Goal: Contribute content: Contribute content

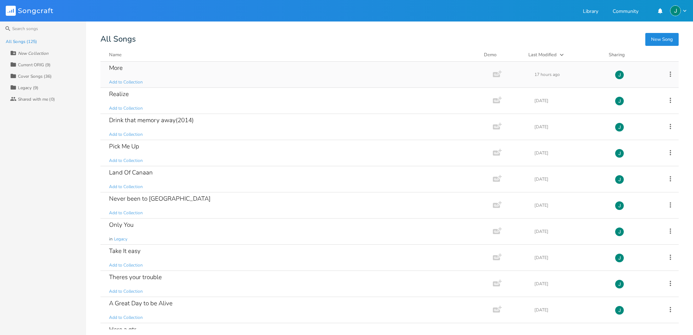
click at [115, 67] on div "More" at bounding box center [116, 68] width 14 height 6
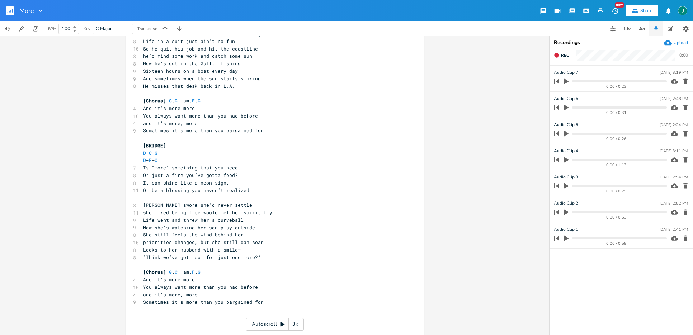
scroll to position [174, 0]
click at [7, 11] on rect "button" at bounding box center [10, 10] width 9 height 9
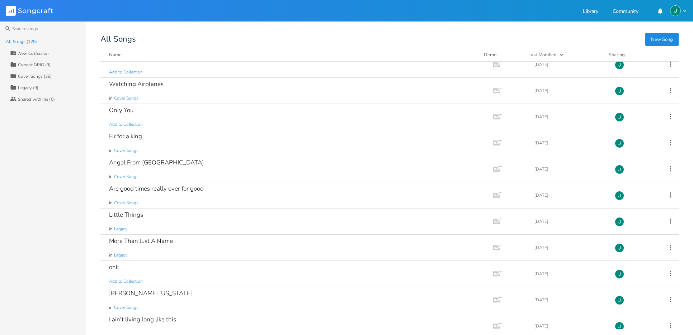
scroll to position [2473, 0]
click at [150, 208] on div "Little Things in Legacy" at bounding box center [295, 220] width 372 height 26
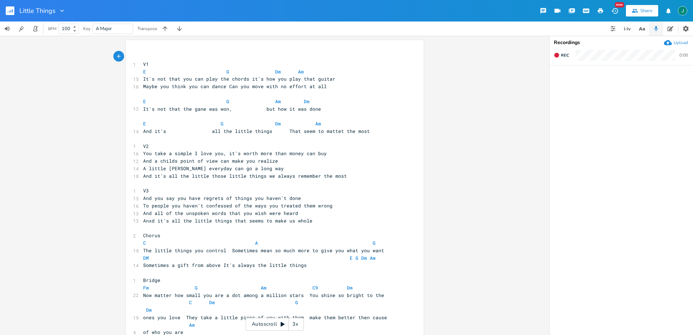
click at [275, 72] on span "E G Dm Am" at bounding box center [223, 71] width 161 height 6
click at [304, 102] on pre "E G Am Dm" at bounding box center [271, 102] width 259 height 8
click at [275, 124] on span "E G Dm Am" at bounding box center [232, 123] width 178 height 6
click at [147, 258] on span "DM E G Dm Am" at bounding box center [259, 258] width 232 height 6
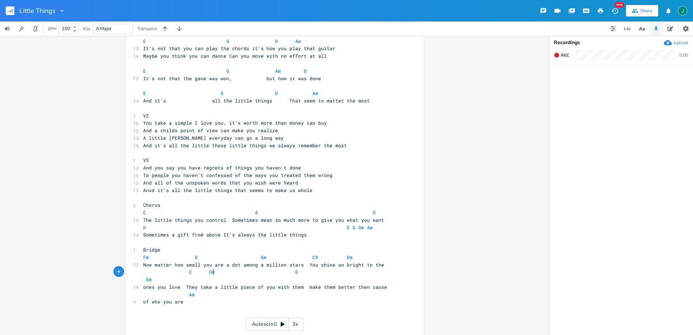
click at [211, 274] on span "C Dm G Dm" at bounding box center [268, 276] width 250 height 14
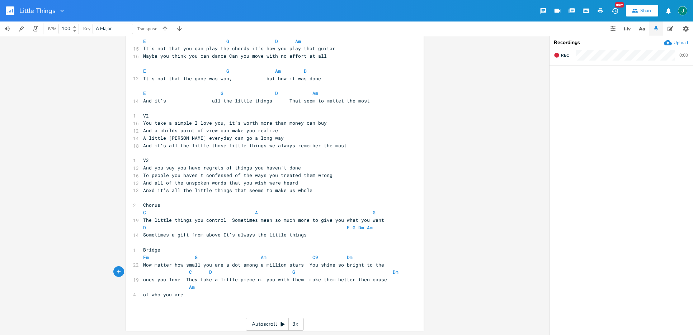
click at [391, 274] on pre "C D G Dm" at bounding box center [271, 273] width 259 height 8
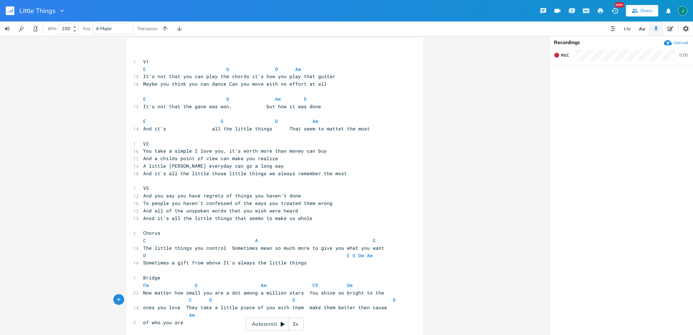
scroll to position [0, 0]
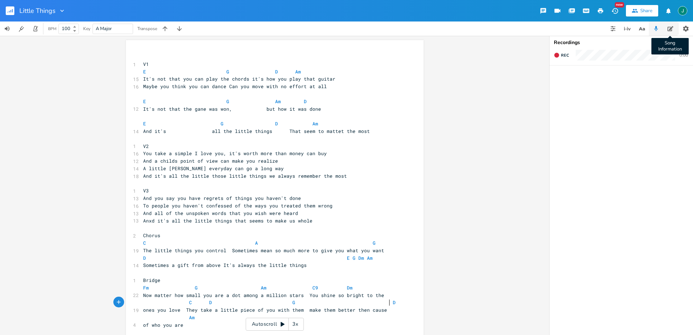
click at [669, 30] on icon "button" at bounding box center [670, 28] width 6 height 5
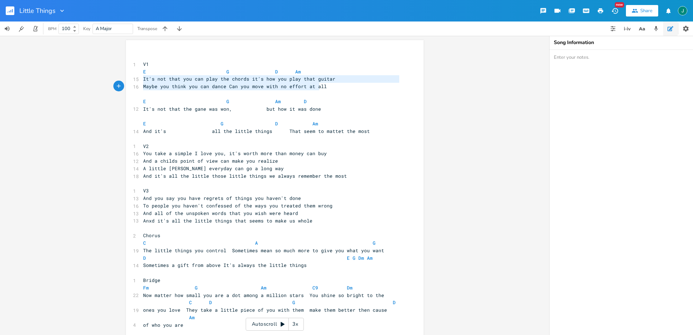
type textarea "It's not that you can play the chords it's how you play that guitar Maybe you t…"
drag, startPoint x: 141, startPoint y: 78, endPoint x: 322, endPoint y: 84, distance: 181.6
click at [322, 84] on div "It's not that you can play the chords it's how you play that guitar Maybe you t…" at bounding box center [275, 200] width 298 height 321
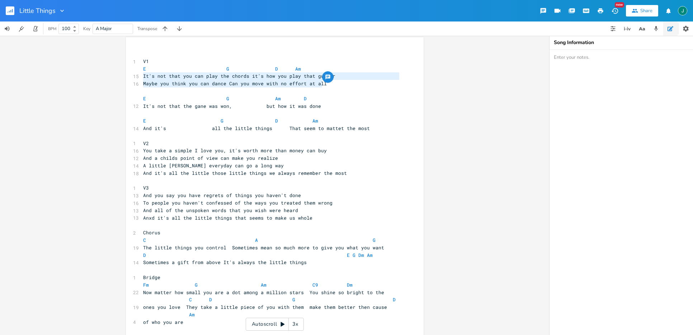
click at [576, 77] on textarea at bounding box center [620, 192] width 143 height 285
paste textarea "It's not that you can play the chords it's how you play that guitar Maybe you t…"
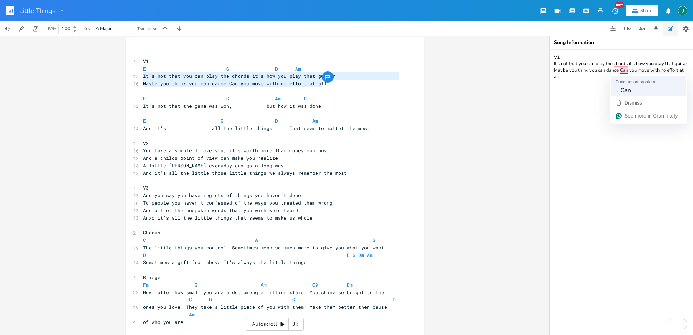
drag, startPoint x: 620, startPoint y: 71, endPoint x: 620, endPoint y: 75, distance: 4.7
click at [620, 71] on textarea "V1 It's not that you can play the chords it's how you play that guitar Maybe yo…" at bounding box center [620, 192] width 143 height 285
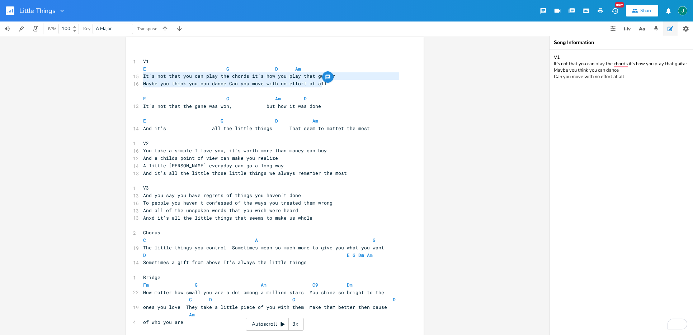
type textarea "V1 It's not that you can play the chords it's how you play that guitar Maybe yo…"
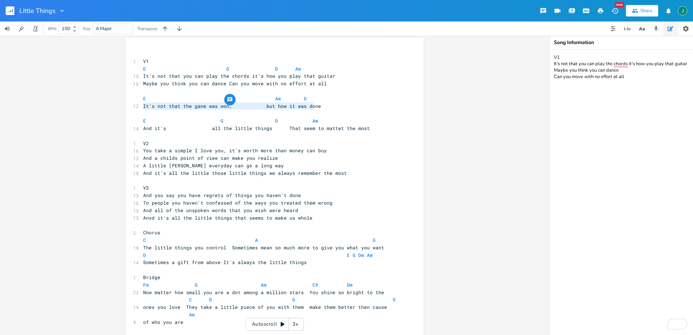
type textarea "It's not that the gane was won, but how it was done"
drag, startPoint x: 141, startPoint y: 107, endPoint x: 322, endPoint y: 108, distance: 180.7
click at [322, 108] on pre "It's not that the gane was won, but how it was done" at bounding box center [271, 107] width 259 height 8
click at [559, 82] on textarea "V1 It's not that you can play the chords it's how you play that guitar Maybe yo…" at bounding box center [620, 192] width 143 height 285
paste textarea "It's not that the gane was won, but how it was done"
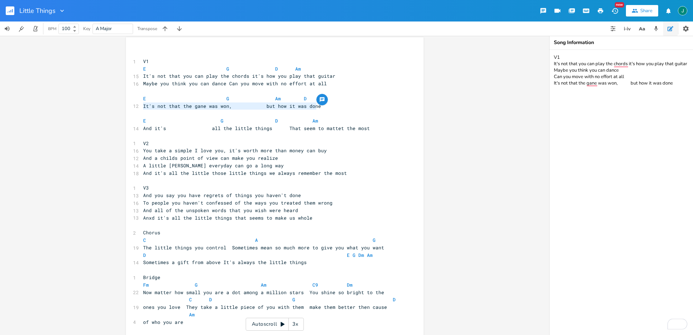
click at [631, 82] on textarea "V1 It's not that you can play the chords it's how you play that guitar Maybe yo…" at bounding box center [620, 192] width 143 height 285
type textarea "V1 It's not that you can play the chords it's how you play that guitar Maybe yo…"
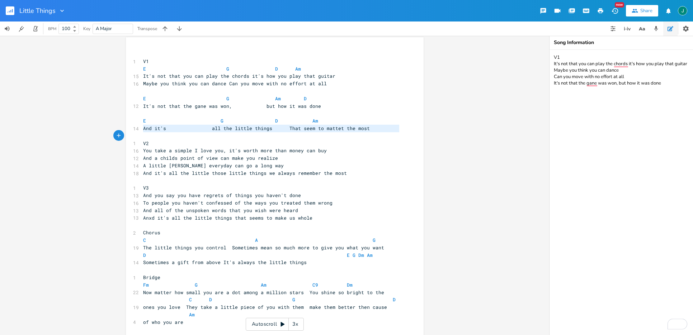
type textarea "And it's all the little things That seem to mattet the most"
drag, startPoint x: 140, startPoint y: 129, endPoint x: 367, endPoint y: 131, distance: 226.6
click at [367, 131] on pre "And it's all the little things That seem to mattet the most" at bounding box center [271, 129] width 259 height 8
click at [570, 89] on textarea "V1 It's not that you can play the chords it's how you play that guitar Maybe yo…" at bounding box center [620, 192] width 143 height 285
paste textarea "And it's all the little things That seem to mattet the most"
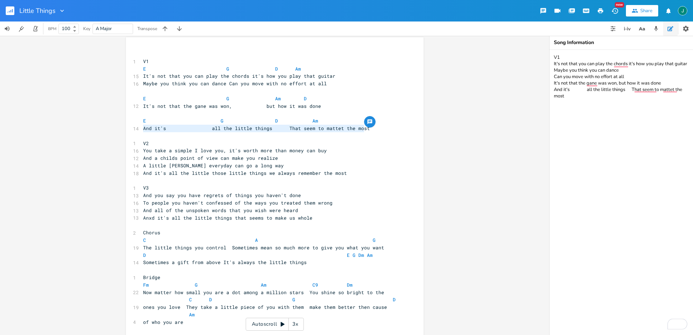
click at [588, 89] on textarea "V1 It's not that you can play the chords it's how you play that guitar Maybe yo…" at bounding box center [620, 192] width 143 height 285
click at [618, 89] on textarea "V1 It's not that you can play the chords it's how you play that guitar Maybe yo…" at bounding box center [620, 192] width 143 height 285
click at [678, 90] on textarea "V1 It's not that you can play the chords it's how you play that guitar Maybe yo…" at bounding box center [620, 192] width 143 height 285
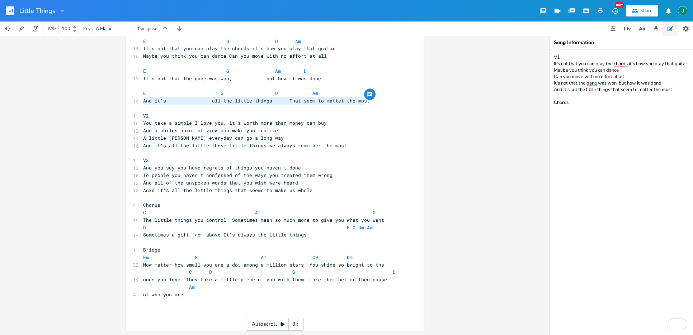
type textarea "V1 It's not that you can play the chords it's how you play that guitar Maybe yo…"
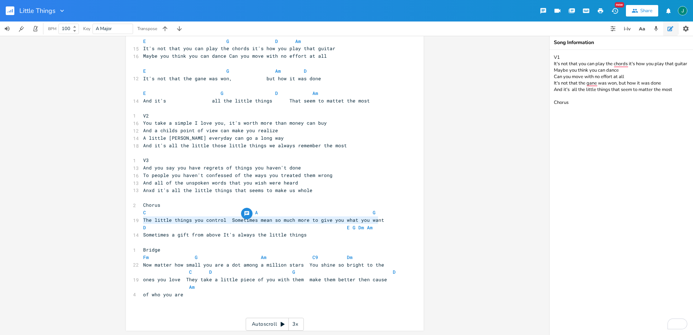
type textarea "The little things you control Sometimes mean so much more to give you what you …"
drag, startPoint x: 141, startPoint y: 220, endPoint x: 390, endPoint y: 218, distance: 248.9
click at [390, 218] on pre "The little things you control Sometimes mean so much more to give you what you …" at bounding box center [271, 221] width 259 height 8
click at [569, 109] on textarea "V1 It's not that you can play the chords it's how you play that guitar Maybe yo…" at bounding box center [620, 192] width 143 height 285
paste textarea "The little things you control Sometimes mean so much more to give you what you …"
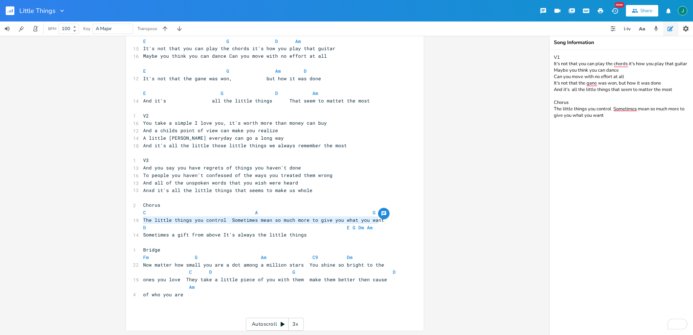
click at [613, 107] on textarea "V1 It's not that you can play the chords it's how you play that guitar Maybe yo…" at bounding box center [620, 192] width 143 height 285
click at [626, 114] on textarea "V1 It's not that you can play the chords it's how you play that guitar Maybe yo…" at bounding box center [620, 192] width 143 height 285
click at [625, 113] on textarea "V1 It's not that you can play the chords it's how you play that guitar Maybe yo…" at bounding box center [620, 192] width 143 height 285
type textarea "V1 It's not that you can play the chords it's how you play that guitar Maybe yo…"
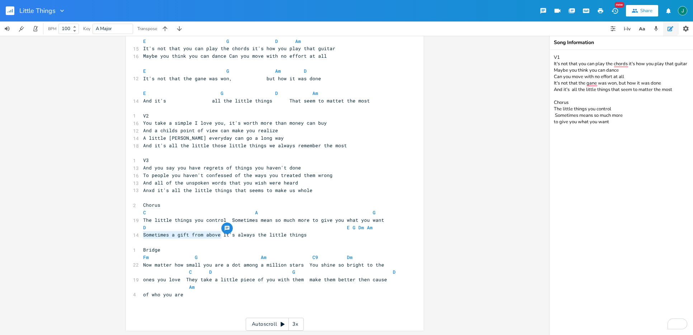
type textarea "Sometimes a gift from above"
drag, startPoint x: 141, startPoint y: 236, endPoint x: 218, endPoint y: 235, distance: 76.4
click at [218, 235] on span "Sometimes a gift from above It's always the little things" at bounding box center [225, 235] width 164 height 6
click at [563, 125] on textarea "V1 It's not that you can play the chords it's how you play that guitar Maybe yo…" at bounding box center [620, 192] width 143 height 285
paste textarea "Sometimes a gift from above"
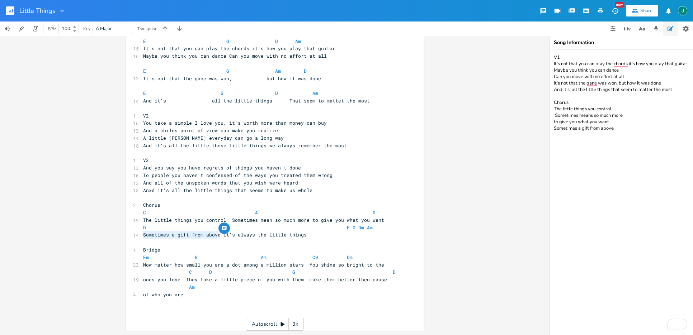
type textarea "V1 It's not that you can play the chords it's how you play that guitar Maybe yo…"
drag, startPoint x: 230, startPoint y: 244, endPoint x: 226, endPoint y: 239, distance: 6.4
click at [230, 244] on pre "​" at bounding box center [271, 243] width 259 height 8
type textarea "It's always the little things"
drag, startPoint x: 220, startPoint y: 236, endPoint x: 307, endPoint y: 233, distance: 87.5
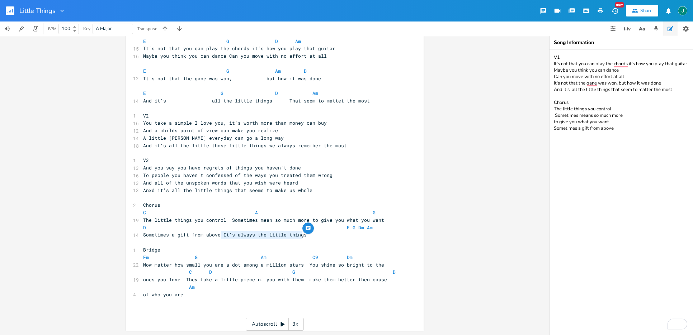
click at [307, 233] on div "It's always the little things x ​ 1 V1 E G D Am 15 It's not that you can play t…" at bounding box center [275, 170] width 298 height 321
click at [588, 135] on textarea "V1 It's not that you can play the chords it's how you play that guitar Maybe yo…" at bounding box center [620, 192] width 143 height 285
paste textarea "It's always the little things"
type textarea "V1 It's not that you can play the chords it's how you play that guitar Maybe yo…"
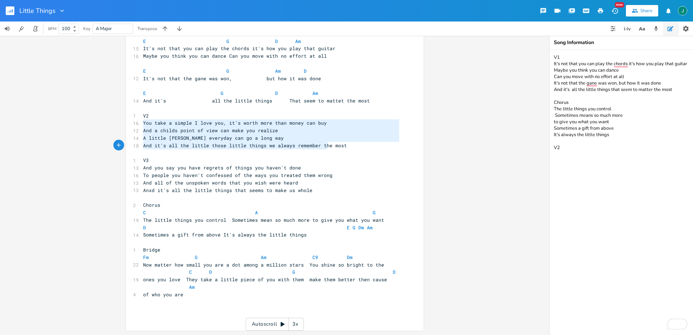
type textarea "You take a simple I love you, it's worth more than money can buy And a childs p…"
drag, startPoint x: 142, startPoint y: 124, endPoint x: 359, endPoint y: 144, distance: 217.9
click at [359, 144] on div "​ 1 V1 E G D Am 15 It's not that you can play the chords it's how you play that…" at bounding box center [271, 172] width 259 height 298
click at [560, 150] on textarea "V1 It's not that you can play the chords it's how you play that guitar Maybe yo…" at bounding box center [620, 192] width 143 height 285
paste textarea "You take a simple I love you, it's worth more than money can buy And a childs p…"
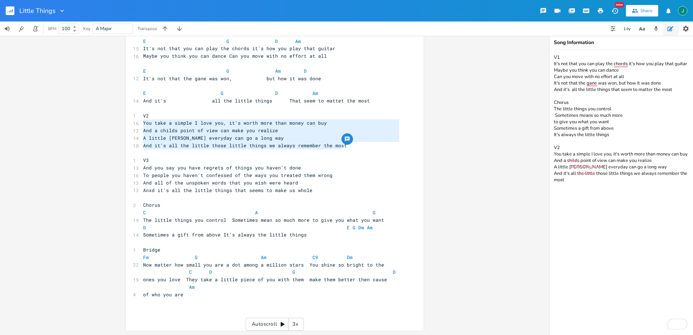
type textarea "V1 It's not that you can play the chords it's how you play that guitar Maybe yo…"
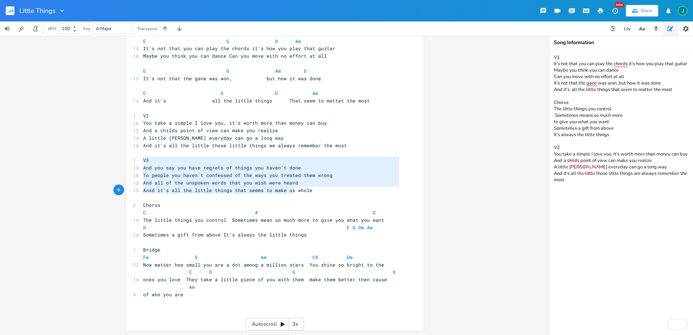
type textarea "V3 And you say you have regrets of things you haven't done To people you haven'…"
drag, startPoint x: 141, startPoint y: 161, endPoint x: 308, endPoint y: 190, distance: 169.9
click at [308, 190] on div "​ 1 V1 E G D Am 15 It's not that you can play the chords it's how you play that…" at bounding box center [271, 172] width 259 height 298
click at [557, 189] on textarea "V1 It's not that you can play the chords it's how you play that guitar Maybe yo…" at bounding box center [620, 192] width 143 height 285
drag, startPoint x: 554, startPoint y: 102, endPoint x: 614, endPoint y: 131, distance: 66.7
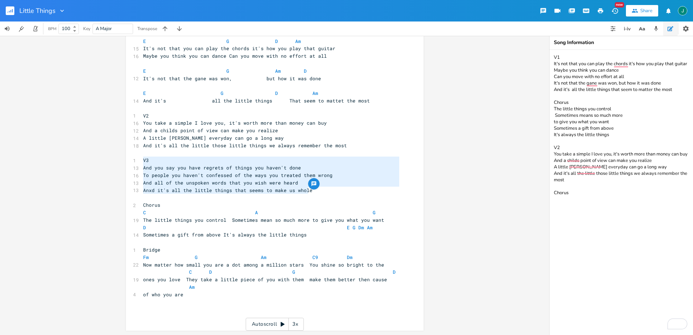
click at [614, 131] on textarea "V1 It's not that you can play the chords it's how you play that guitar Maybe yo…" at bounding box center [620, 192] width 143 height 285
drag, startPoint x: 555, startPoint y: 189, endPoint x: 572, endPoint y: 190, distance: 17.2
click at [572, 190] on textarea "V1 It's not that you can play the chords it's how you play that guitar Maybe yo…" at bounding box center [620, 192] width 143 height 285
paste textarea "The little things you control Sometimes means so much more to give you what you…"
click at [624, 223] on textarea "V1 It's not that you can play the chords it's how you play that guitar Maybe yo…" at bounding box center [620, 192] width 143 height 285
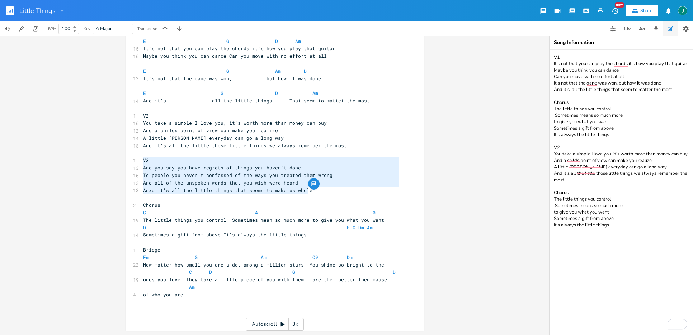
type textarea "V1 It's not that you can play the chords it's how you play that guitar Maybe yo…"
drag, startPoint x: 204, startPoint y: 179, endPoint x: 183, endPoint y: 175, distance: 21.6
click at [204, 180] on span "And all of the unspoken words that you wish were heard" at bounding box center [220, 183] width 155 height 6
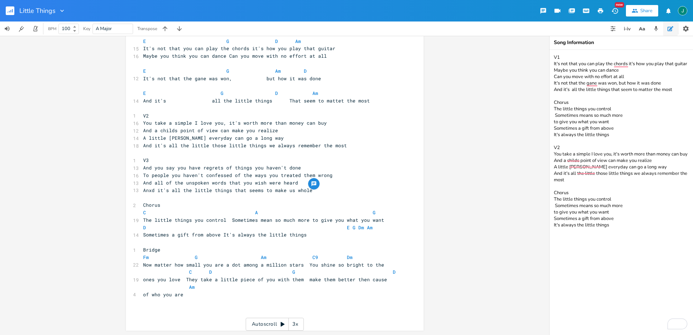
click at [559, 237] on textarea "V1 It's not that you can play the chords it's how you play that guitar Maybe yo…" at bounding box center [620, 192] width 143 height 285
type textarea "V1 It's not that you can play the chords it's how you play that guitar Maybe yo…"
type textarea "Now matter how small you are a dot among a million stars"
drag, startPoint x: 141, startPoint y: 265, endPoint x: 298, endPoint y: 266, distance: 157.4
click at [297, 266] on span "Now matter how small you are a dot among a million stars You shine so bright to…" at bounding box center [263, 265] width 241 height 6
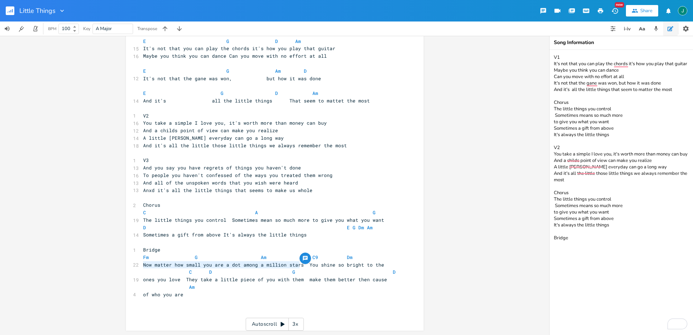
click at [556, 240] on textarea "V1 It's not that you can play the chords it's how you play that guitar Maybe yo…" at bounding box center [620, 192] width 143 height 285
paste textarea "Now matter how small you are a dot among a million stars"
click at [619, 239] on textarea "V1 It's not that you can play the chords it's how you play that guitar Maybe yo…" at bounding box center [620, 192] width 143 height 285
type textarea "V1 It's not that you can play the chords it's how you play that guitar Maybe yo…"
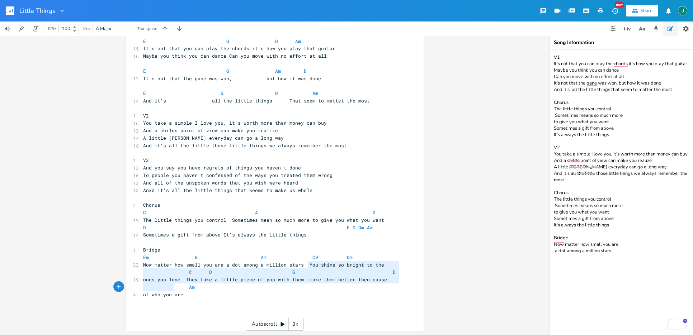
type textarea "ou shine so bright to the C D G D ones you love"
drag, startPoint x: 304, startPoint y: 265, endPoint x: 181, endPoint y: 281, distance: 124.4
click at [177, 280] on div "​ 1 V1 E G D Am 15 It's not that you can play the chords it's how you play that…" at bounding box center [271, 172] width 259 height 298
drag, startPoint x: 186, startPoint y: 281, endPoint x: 211, endPoint y: 276, distance: 25.3
click at [186, 281] on span "ones you love They take a little piece of you with them make them better then c…" at bounding box center [265, 279] width 244 height 6
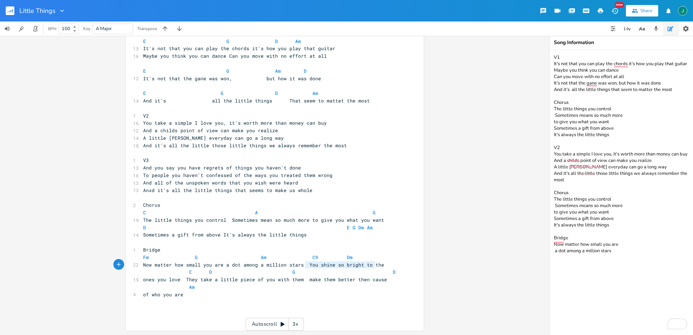
type textarea "You shine so bright to the"
drag, startPoint x: 310, startPoint y: 265, endPoint x: 381, endPoint y: 263, distance: 71.0
click at [380, 263] on div "You shine so bright to the x ​ 1 V1 E G D Am 15 It's not that you can play the …" at bounding box center [275, 170] width 298 height 321
click at [559, 251] on textarea "V1 It's not that you can play the chords it's how you play that guitar Maybe yo…" at bounding box center [620, 192] width 143 height 285
paste textarea "You shine so bright to the"
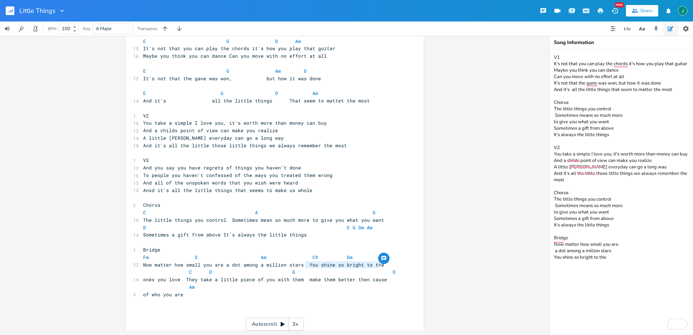
type textarea "V1 It's not that you can play the chords it's how you play that guitar Maybe yo…"
type textarea "ones you love"
drag, startPoint x: 141, startPoint y: 280, endPoint x: 179, endPoint y: 279, distance: 38.0
click at [179, 279] on span "ones you love They take a little piece of you with them make them better then c…" at bounding box center [265, 279] width 244 height 6
click at [614, 253] on textarea "V1 It's not that you can play the chords it's how you play that guitar Maybe yo…" at bounding box center [620, 192] width 143 height 285
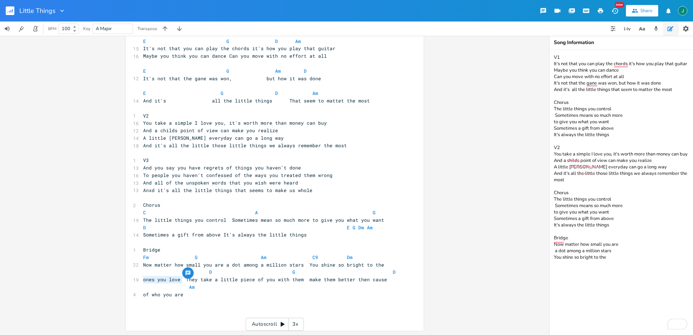
paste textarea "ones you love"
type textarea "V1 It's not that you can play the chords it's how you play that guitar Maybe yo…"
click at [184, 280] on span "ones you love They take a little piece of you with them make them better then c…" at bounding box center [265, 279] width 244 height 6
type textarea "hey take a little piece of you with them make them better then cause"
drag, startPoint x: 184, startPoint y: 280, endPoint x: 381, endPoint y: 280, distance: 196.9
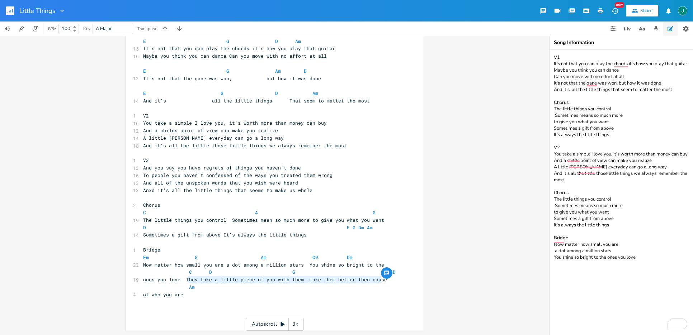
click at [381, 280] on pre "ones you love They take a little piece of you with them make them better then c…" at bounding box center [271, 280] width 259 height 8
click at [566, 260] on textarea "V1 It's not that you can play the chords it's how you play that guitar Maybe yo…" at bounding box center [620, 192] width 143 height 285
paste textarea "hey take a little piece of you with them make them better then cause"
click at [638, 259] on textarea "V1 It's not that you can play the chords it's how you play that guitar Maybe yo…" at bounding box center [620, 192] width 143 height 285
type textarea "V1 It's not that you can play the chords it's how you play that guitar Maybe yo…"
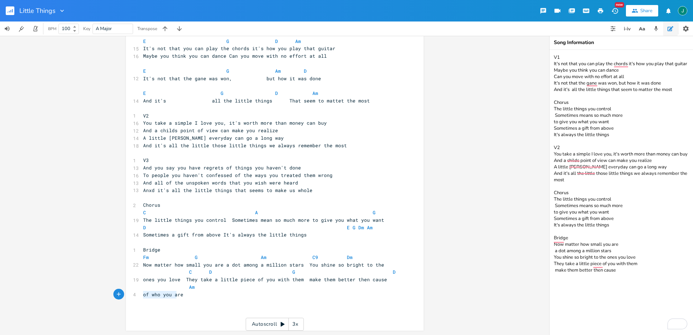
type textarea "of who you are"
drag, startPoint x: 141, startPoint y: 295, endPoint x: 183, endPoint y: 296, distance: 42.0
click at [183, 296] on pre "of who you are" at bounding box center [271, 295] width 259 height 8
click at [621, 265] on textarea "V1 It's not that you can play the chords it's how you play that guitar Maybe yo…" at bounding box center [620, 192] width 143 height 285
paste textarea "of who you are"
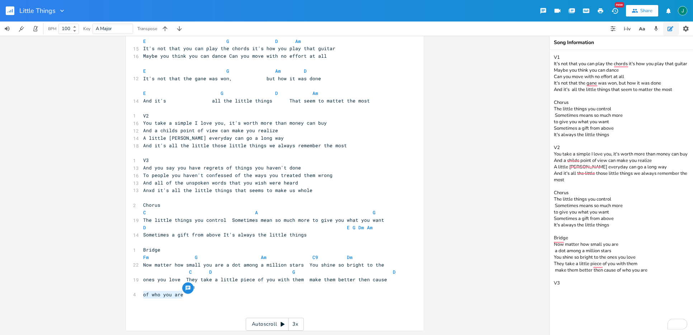
type textarea "V1 It's not that you can play the chords it's how you play that guitar Maybe yo…"
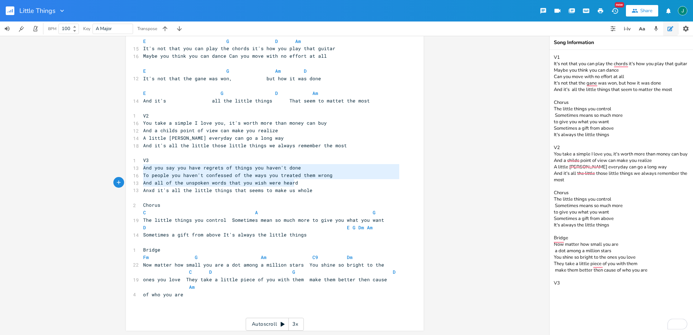
type textarea "And you say you have regrets of things you haven't done To people you haven't c…"
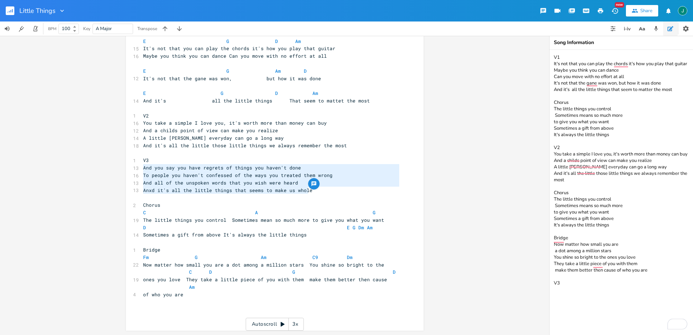
drag, startPoint x: 142, startPoint y: 169, endPoint x: 308, endPoint y: 189, distance: 167.6
click at [308, 189] on div "And you say you have regrets of things you haven't done To people you haven't c…" at bounding box center [275, 170] width 298 height 321
click at [558, 281] on textarea "V1 It's not that you can play the chords it's how you play that guitar Maybe yo…" at bounding box center [620, 192] width 143 height 285
paste textarea "And you say you have regrets of things you haven't done To people you haven't c…"
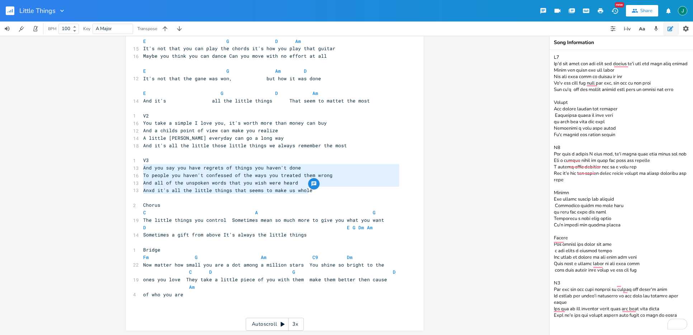
type textarea "V1 It's not that you can play the chords it's how you play that guitar Maybe yo…"
drag, startPoint x: 554, startPoint y: 57, endPoint x: 669, endPoint y: 357, distance: 321.0
click at [669, 335] on html "Little Things New Share BPM 100 Key A Major Transpose And you say you have regr…" at bounding box center [346, 167] width 693 height 335
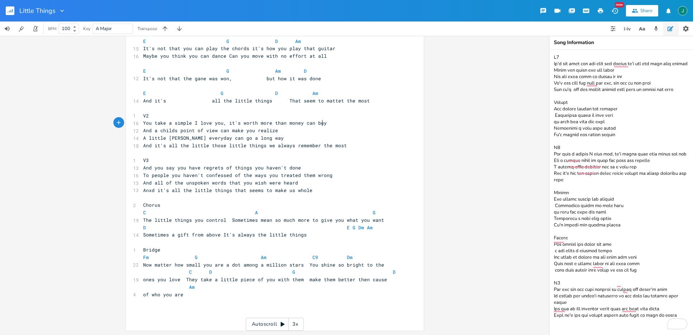
click at [341, 124] on pre "You take a simple I love you, it's worth more than money can buy" at bounding box center [271, 123] width 259 height 8
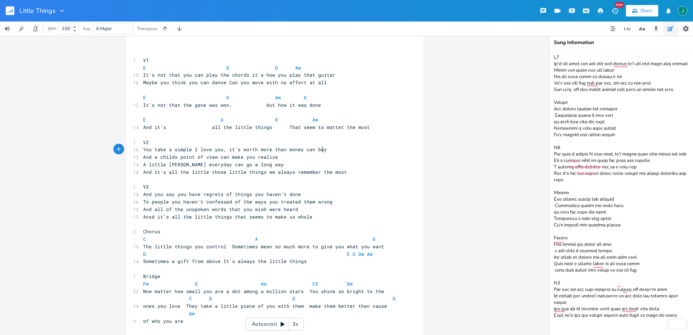
scroll to position [3, 0]
click at [200, 106] on span "It's not that the gane was won, but how it was done" at bounding box center [232, 106] width 178 height 6
type textarea "m"
click at [172, 158] on span "And a childs point of view can make you realize" at bounding box center [210, 158] width 135 height 6
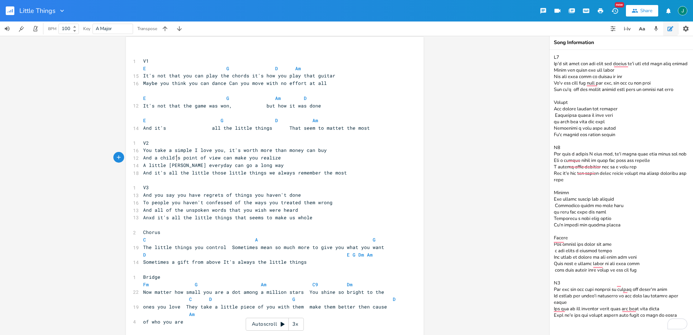
scroll to position [0, 1]
type textarea "'"
drag, startPoint x: 178, startPoint y: 166, endPoint x: 181, endPoint y: 180, distance: 14.8
click at [178, 166] on span "A little [PERSON_NAME] everyday can go a long way" at bounding box center [213, 165] width 141 height 6
type textarea "i"
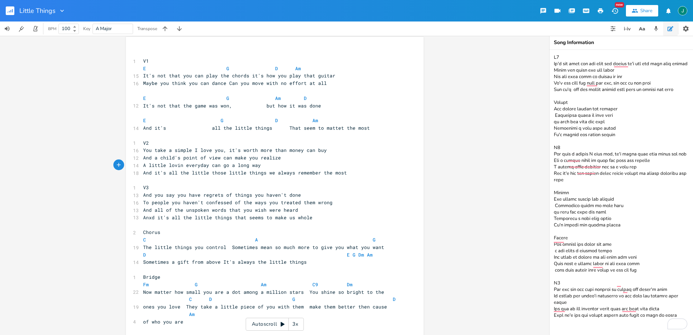
scroll to position [30, 0]
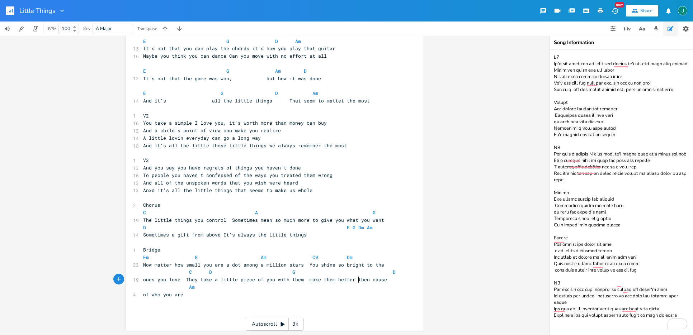
drag, startPoint x: 358, startPoint y: 279, endPoint x: 364, endPoint y: 290, distance: 12.4
click at [358, 279] on span "ones you love They take a little piece of you with them make them better then c…" at bounding box center [265, 279] width 244 height 6
click at [359, 281] on span "ones you love They take a little piece of you with them make them better then c…" at bounding box center [265, 279] width 244 height 6
type textarea "a"
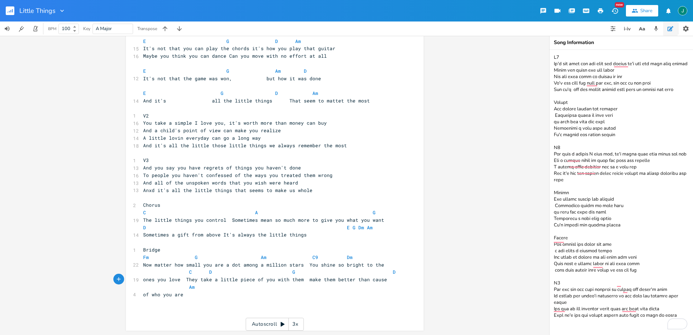
click at [148, 190] on span "Anxd it's all the little things that seems to make us whole" at bounding box center [227, 190] width 169 height 6
